Goal: Find specific page/section: Find specific page/section

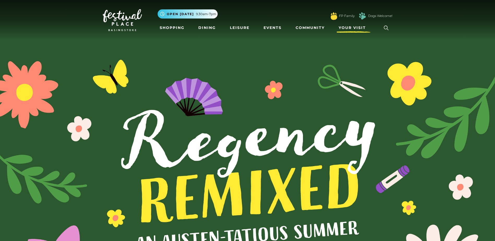
click at [348, 28] on span "Your Visit" at bounding box center [352, 27] width 27 height 5
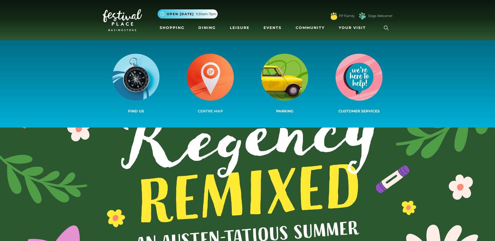
click at [215, 88] on img at bounding box center [210, 77] width 47 height 47
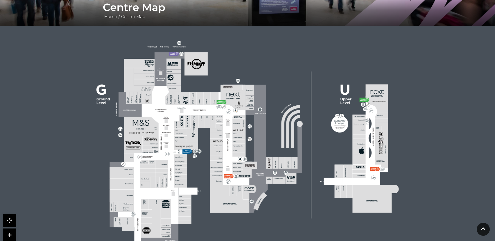
scroll to position [131, 0]
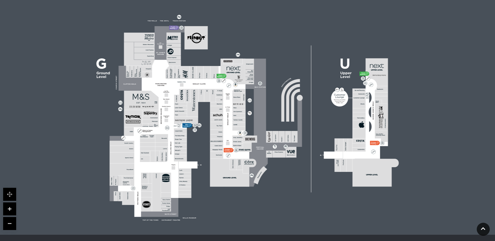
click at [8, 209] on link at bounding box center [9, 209] width 13 height 13
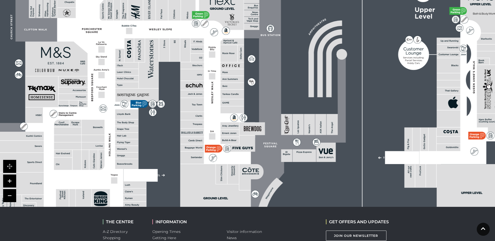
scroll to position [183, 0]
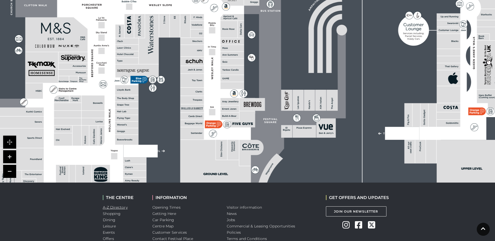
click at [115, 209] on link "A-Z Directory" at bounding box center [115, 207] width 25 height 5
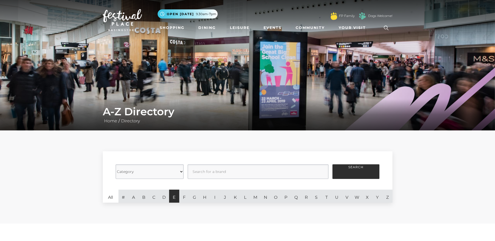
click at [175, 198] on link "E" at bounding box center [174, 196] width 10 height 13
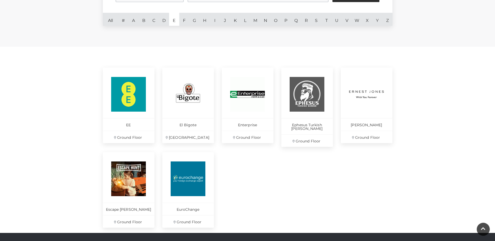
scroll to position [183, 0]
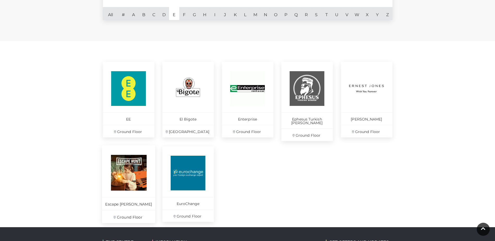
click at [128, 212] on p "Ground Floor" at bounding box center [128, 216] width 53 height 13
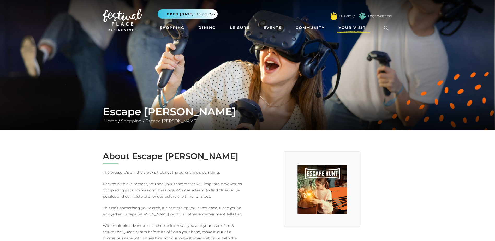
click at [351, 28] on span "Your Visit" at bounding box center [352, 27] width 27 height 5
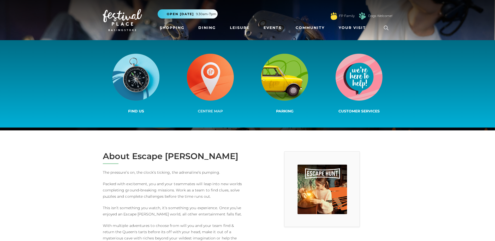
click at [214, 93] on img at bounding box center [210, 77] width 47 height 47
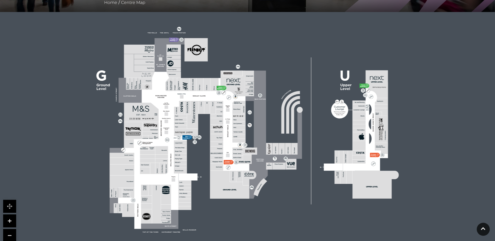
scroll to position [131, 0]
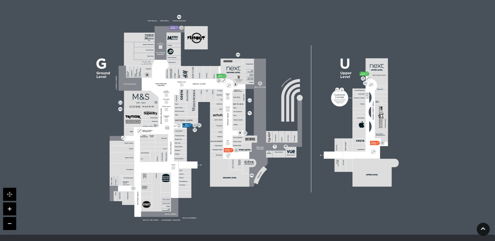
click at [11, 208] on link at bounding box center [9, 209] width 13 height 13
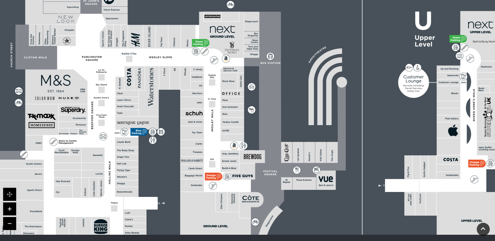
click at [11, 208] on link at bounding box center [9, 209] width 13 height 13
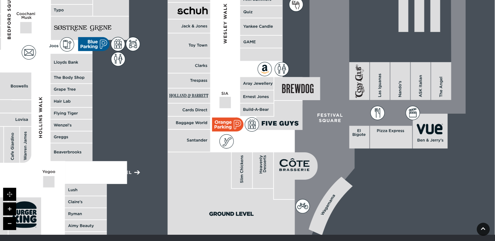
drag, startPoint x: 288, startPoint y: 177, endPoint x: 329, endPoint y: 77, distance: 107.7
click at [329, 77] on icon at bounding box center [373, 35] width 186 height 415
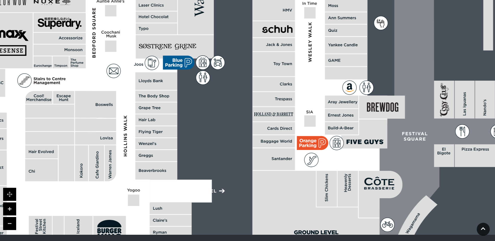
drag, startPoint x: 256, startPoint y: 206, endPoint x: 341, endPoint y: 224, distance: 86.8
click at [341, 224] on polygon at bounding box center [315, 216] width 127 height 90
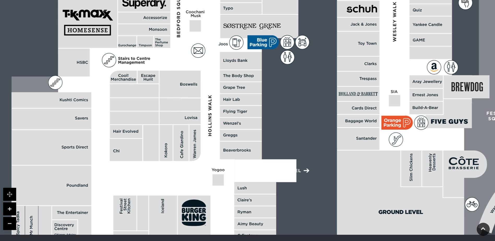
drag, startPoint x: 120, startPoint y: 179, endPoint x: 205, endPoint y: 158, distance: 87.0
click at [205, 158] on polygon at bounding box center [241, 73] width 460 height 534
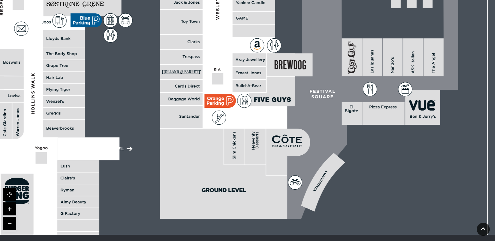
drag, startPoint x: 358, startPoint y: 185, endPoint x: 181, endPoint y: 163, distance: 178.3
click at [181, 163] on polygon at bounding box center [223, 174] width 127 height 90
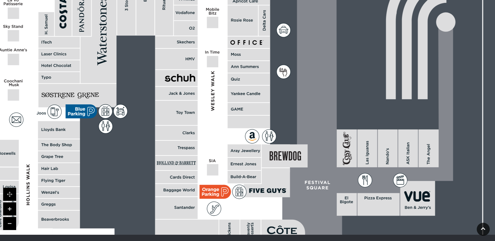
drag, startPoint x: 219, startPoint y: 93, endPoint x: 214, endPoint y: 185, distance: 91.2
click at [214, 185] on polygon at bounding box center [60, 142] width 460 height 534
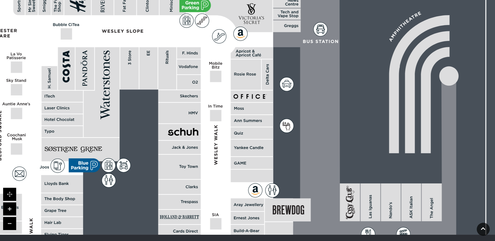
drag, startPoint x: 219, startPoint y: 138, endPoint x: 222, endPoint y: 192, distance: 54.1
click at [222, 192] on polygon at bounding box center [63, 196] width 460 height 534
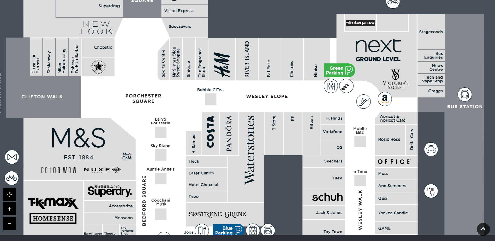
drag, startPoint x: 221, startPoint y: 117, endPoint x: 365, endPoint y: 182, distance: 158.4
click at [365, 182] on rect at bounding box center [359, 180] width 11 height 11
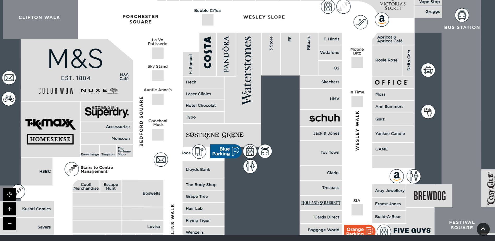
drag, startPoint x: 115, startPoint y: 200, endPoint x: 112, endPoint y: 121, distance: 79.4
click at [112, 121] on rect at bounding box center [107, 111] width 52 height 19
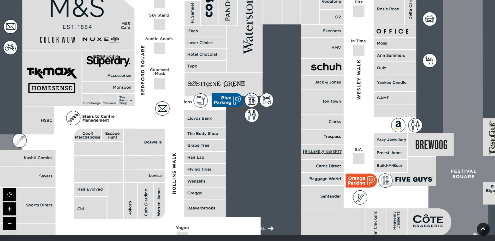
drag, startPoint x: 120, startPoint y: 188, endPoint x: 122, endPoint y: 137, distance: 51.2
click at [122, 137] on rect at bounding box center [112, 135] width 21 height 13
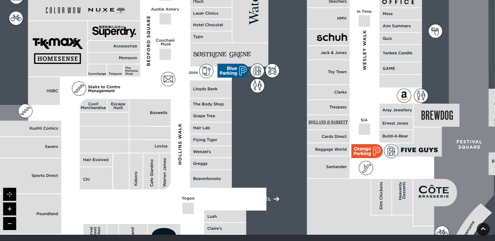
drag, startPoint x: 125, startPoint y: 172, endPoint x: 131, endPoint y: 142, distance: 30.1
click at [131, 142] on rect at bounding box center [149, 146] width 41 height 13
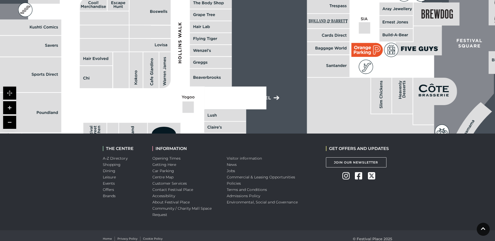
scroll to position [238, 0]
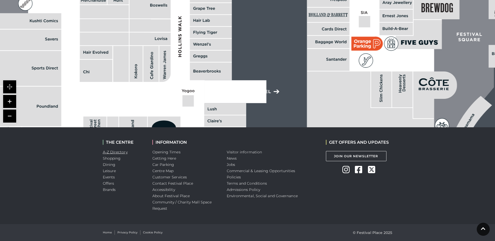
click at [116, 151] on link "A-Z Directory" at bounding box center [115, 152] width 25 height 5
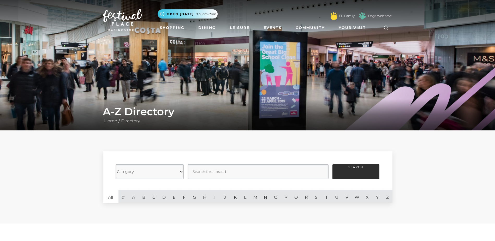
click at [182, 171] on select "Category Cafes Restaurants Fashion Services Technology Homeware Gifts, Statione…" at bounding box center [150, 171] width 68 height 15
select select "20837"
click at [116, 164] on select "Category Cafes Restaurants Fashion Services Technology Homeware Gifts, Statione…" at bounding box center [150, 171] width 68 height 15
click at [207, 171] on input "text" at bounding box center [258, 171] width 141 height 15
click at [134, 197] on link "A" at bounding box center [133, 196] width 10 height 13
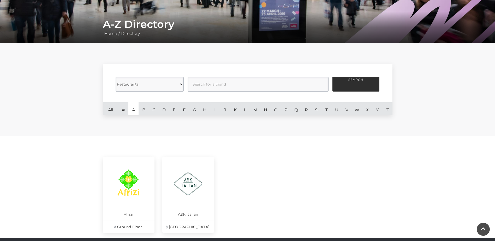
scroll to position [78, 0]
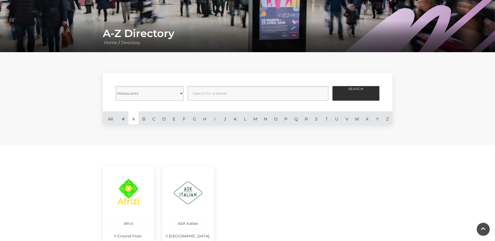
click at [182, 94] on select "Category Cafes Restaurants Fashion Services Technology Homeware Gifts, Statione…" at bounding box center [150, 93] width 68 height 15
select select
click at [116, 86] on select "Category Cafes Restaurants Fashion Services Technology Homeware Gifts, Statione…" at bounding box center [150, 93] width 68 height 15
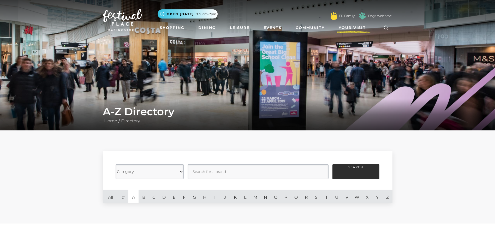
click at [350, 28] on span "Your Visit" at bounding box center [352, 27] width 27 height 5
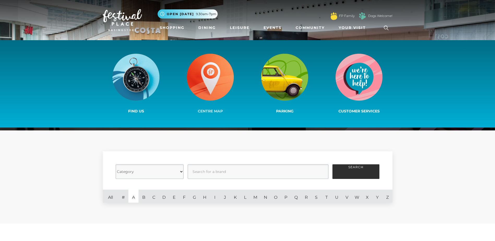
click at [207, 87] on img at bounding box center [210, 77] width 47 height 47
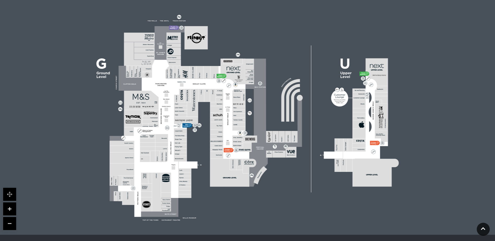
scroll to position [157, 0]
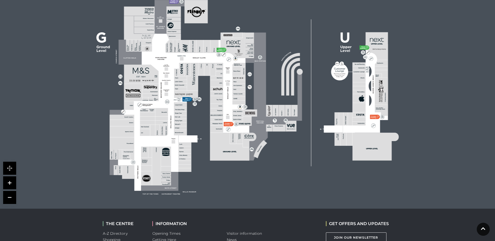
click at [11, 185] on link at bounding box center [9, 182] width 13 height 13
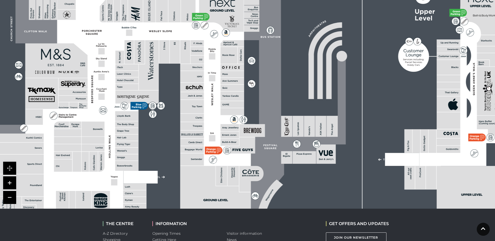
click at [11, 185] on link at bounding box center [9, 182] width 13 height 13
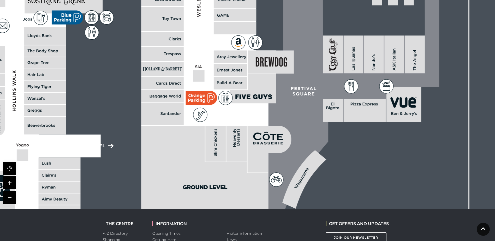
drag, startPoint x: 212, startPoint y: 173, endPoint x: 227, endPoint y: 75, distance: 99.2
click at [228, 73] on rect at bounding box center [230, 70] width 33 height 13
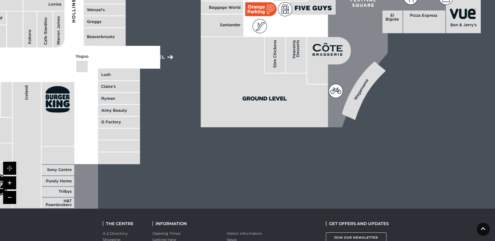
drag, startPoint x: 178, startPoint y: 145, endPoint x: 234, endPoint y: 61, distance: 101.0
click at [235, 56] on polygon at bounding box center [264, 82] width 127 height 90
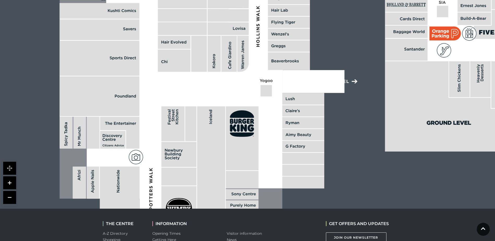
drag, startPoint x: 173, startPoint y: 143, endPoint x: 356, endPoint y: 166, distance: 183.9
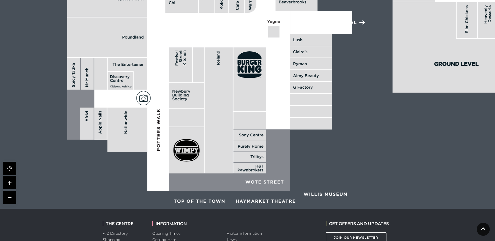
drag, startPoint x: 243, startPoint y: 84, endPoint x: 250, endPoint y: 25, distance: 59.5
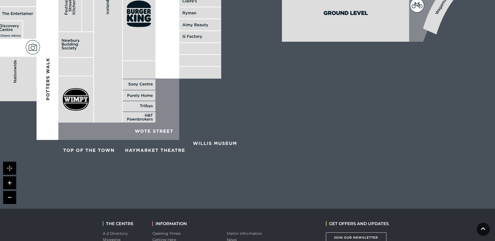
drag, startPoint x: 293, startPoint y: 153, endPoint x: 183, endPoint y: 102, distance: 121.8
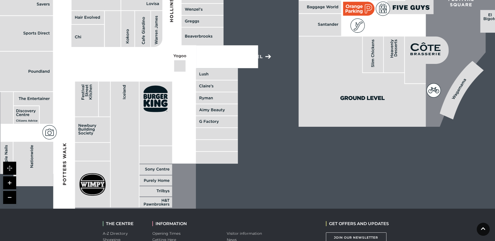
drag, startPoint x: 251, startPoint y: 70, endPoint x: 268, endPoint y: 156, distance: 86.7
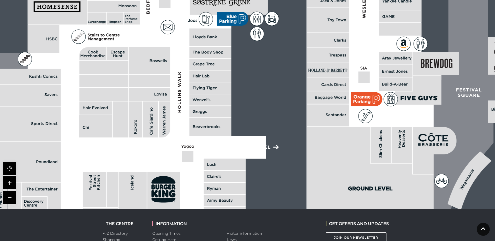
drag, startPoint x: 261, startPoint y: 118, endPoint x: 269, endPoint y: 209, distance: 91.2
click at [269, 209] on body "Skip to Navigation Skip to Content Toggle navigation .st5{fill:none;stroke:#FFF…" at bounding box center [247, 82] width 495 height 479
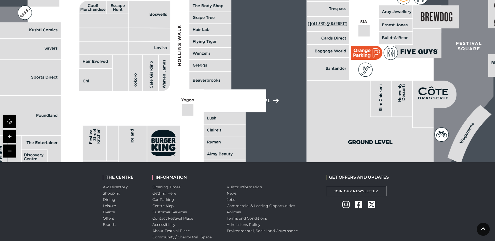
scroll to position [209, 0]
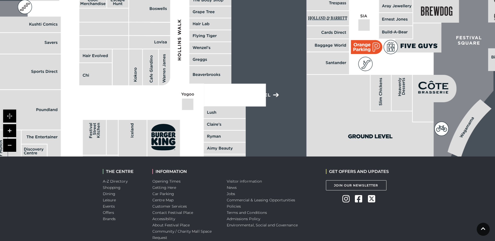
click at [7, 144] on link at bounding box center [9, 145] width 13 height 13
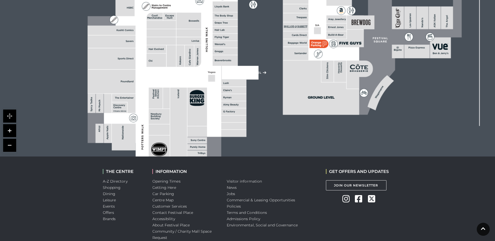
click at [7, 144] on link at bounding box center [9, 145] width 13 height 13
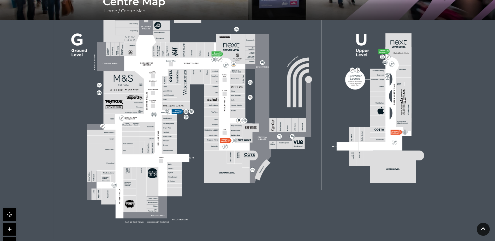
scroll to position [104, 0]
